Goal: Task Accomplishment & Management: Manage account settings

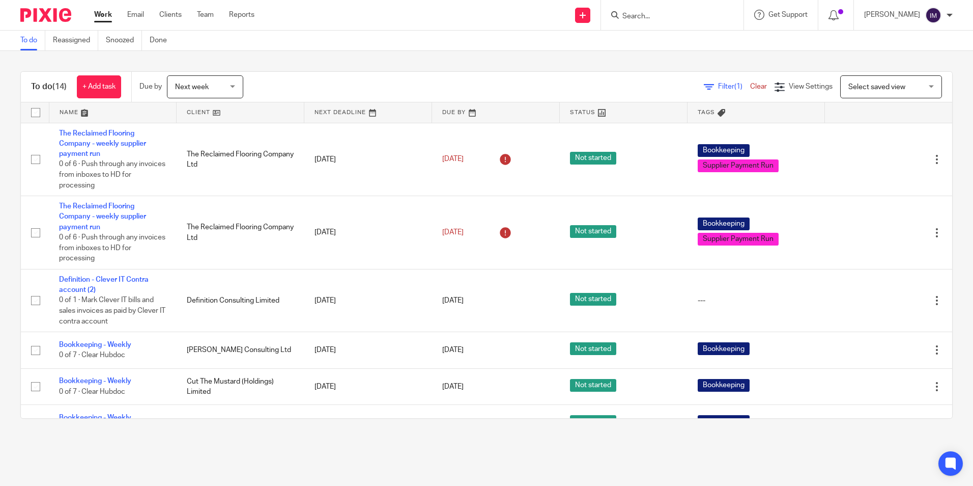
click at [193, 112] on link at bounding box center [240, 112] width 127 height 20
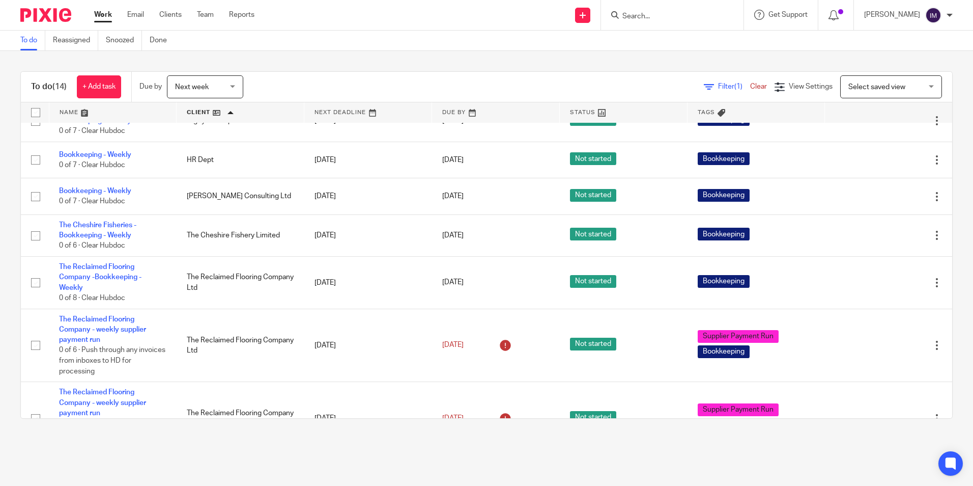
scroll to position [297, 0]
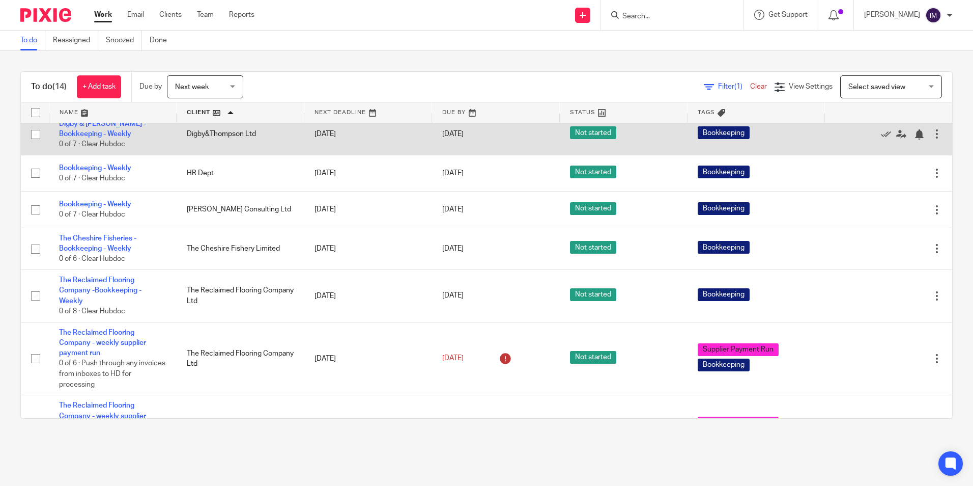
click at [115, 140] on td "Digby & [PERSON_NAME] - Bookkeeping - Weekly 0 of 7 · Clear Hubdoc" at bounding box center [113, 134] width 128 height 42
click at [106, 137] on link "Digby & [PERSON_NAME] - Bookkeeping - Weekly" at bounding box center [102, 128] width 87 height 17
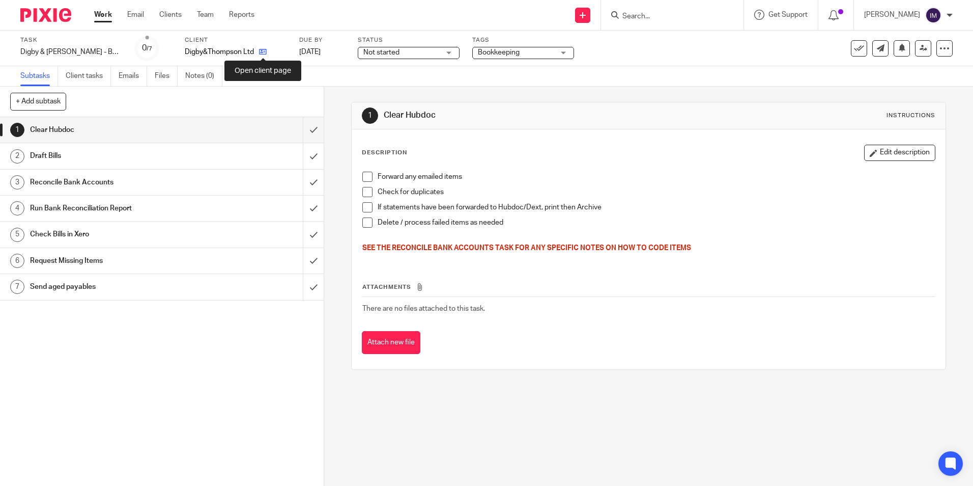
click at [262, 52] on icon at bounding box center [263, 52] width 8 height 8
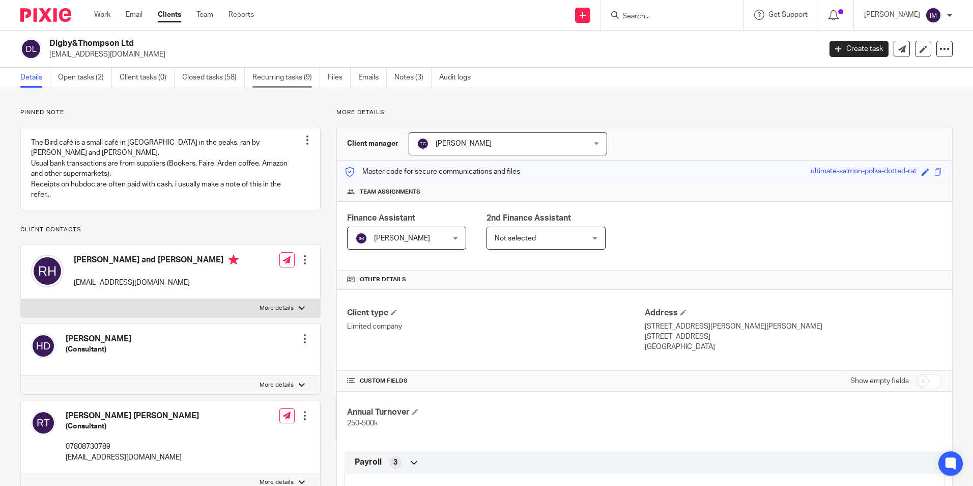
click at [275, 72] on link "Recurring tasks (9)" at bounding box center [287, 78] width 68 height 20
